Goal: Information Seeking & Learning: Learn about a topic

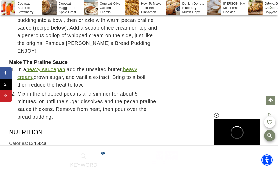
scroll to position [3362, 0]
